Goal: Find specific page/section: Find specific page/section

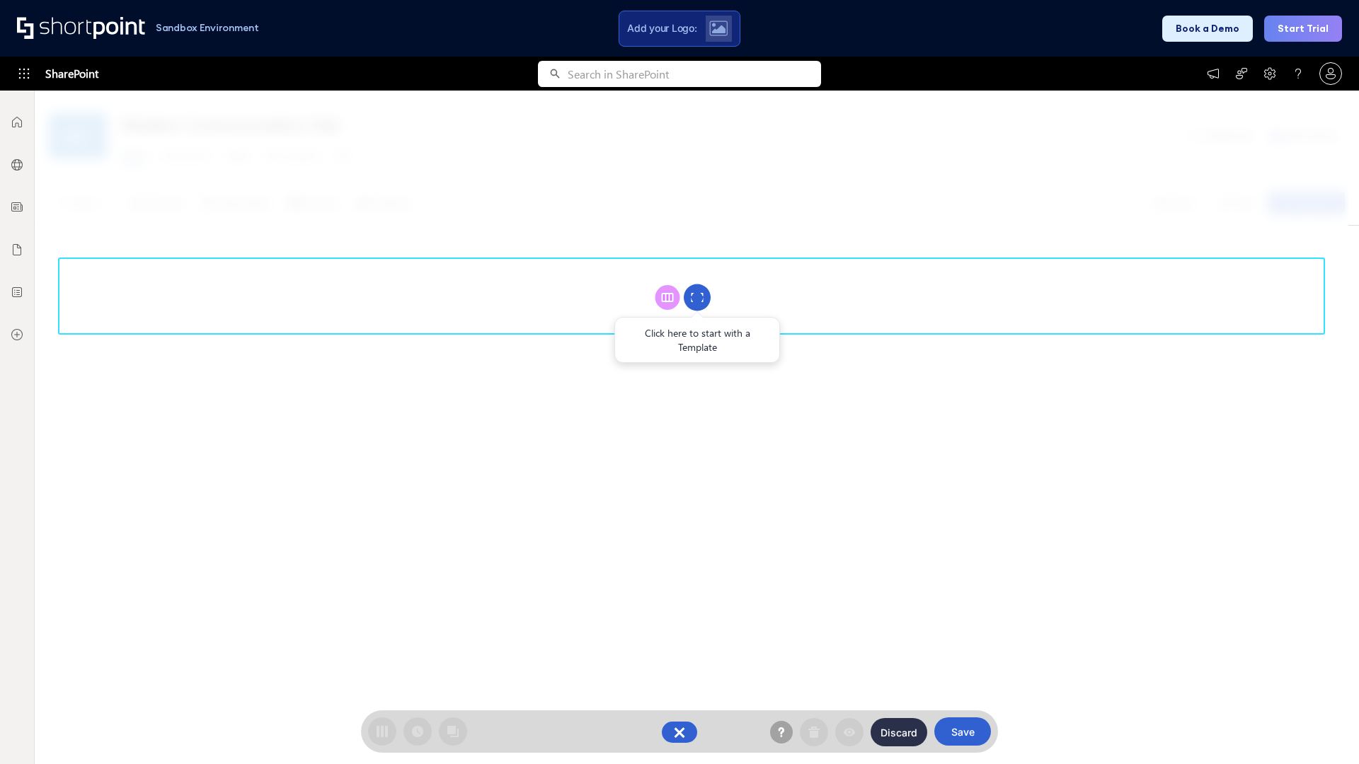
click at [697, 297] on circle at bounding box center [697, 298] width 27 height 27
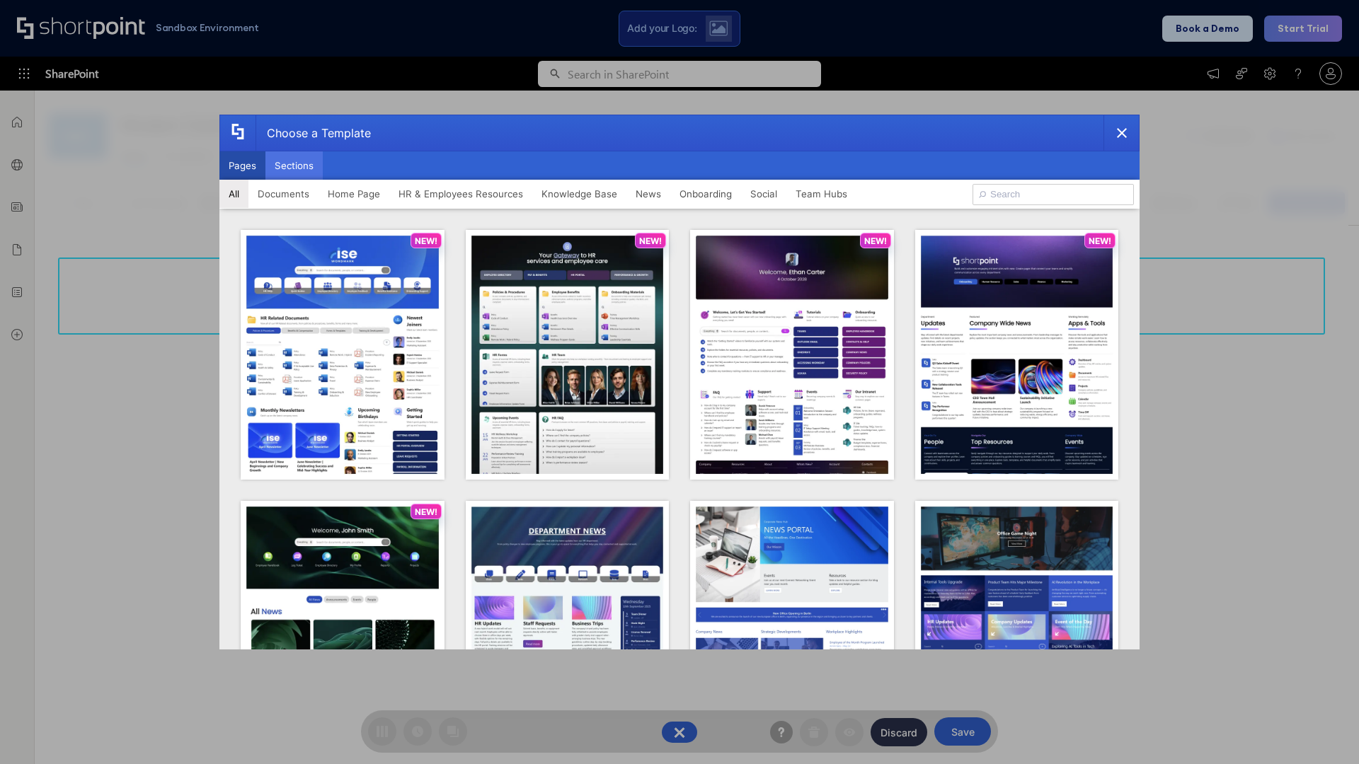
click at [294, 166] on button "Sections" at bounding box center [293, 165] width 57 height 28
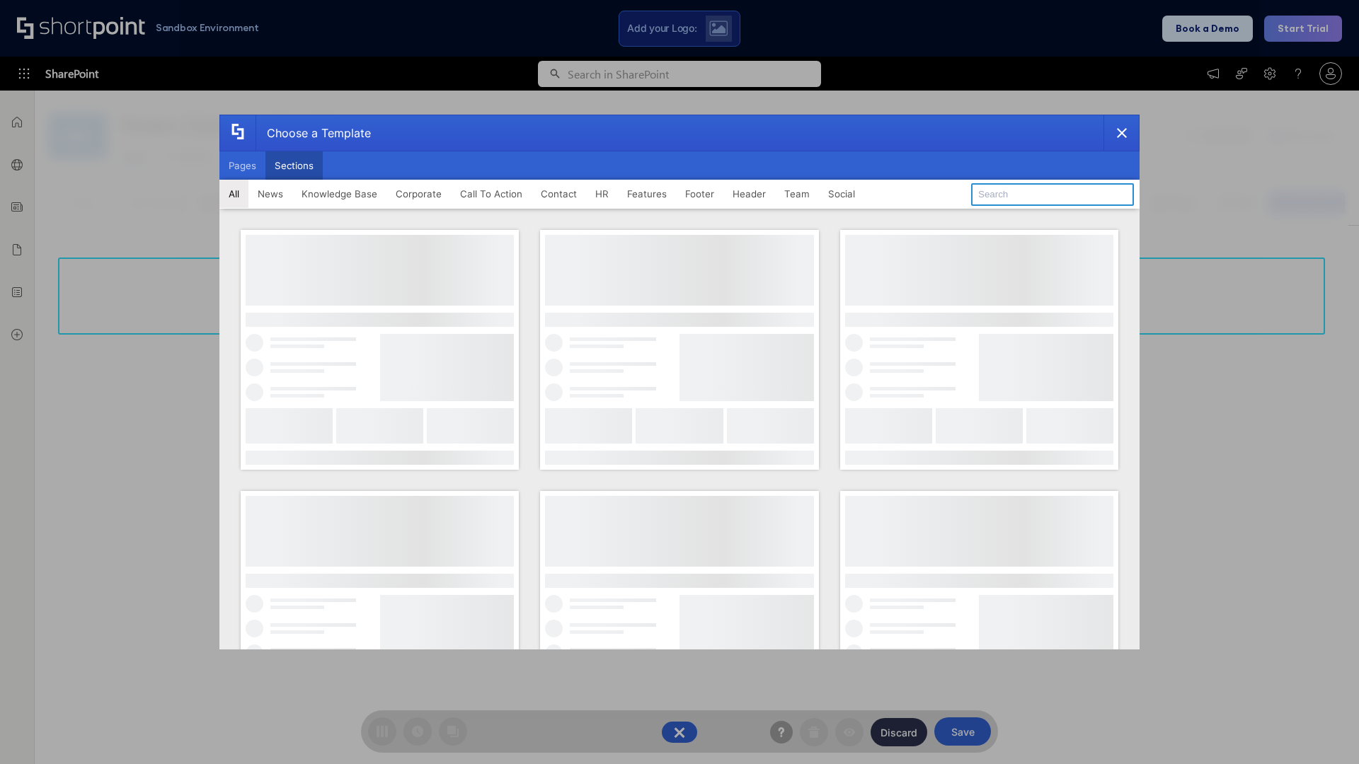
type input "HR Hub 2"
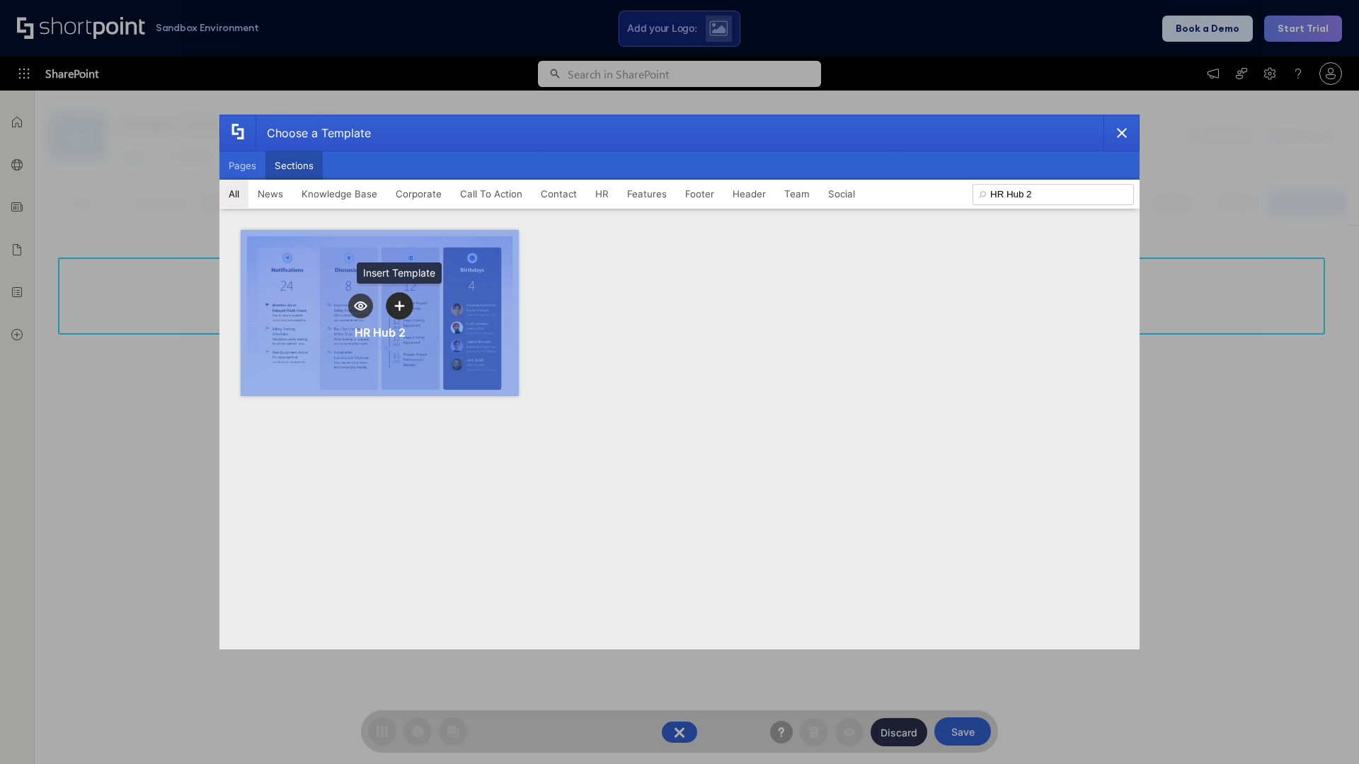
click at [399, 306] on icon "template selector" at bounding box center [399, 306] width 10 height 10
